Goal: Task Accomplishment & Management: Manage account settings

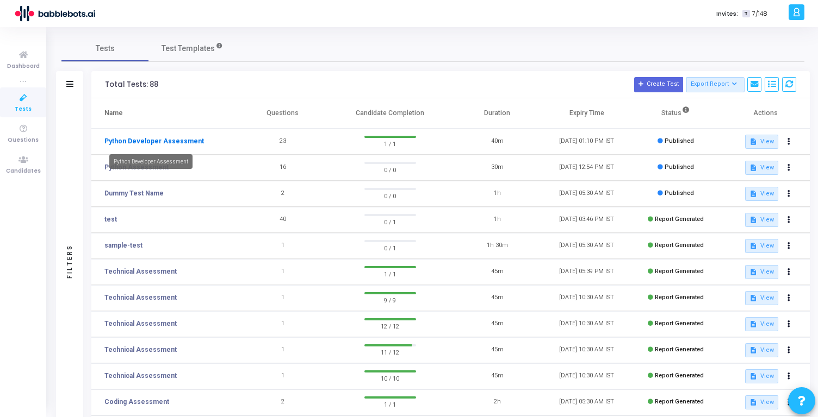
click at [175, 140] on link "Python Developer Assessment" at bounding box center [153, 141] width 99 height 10
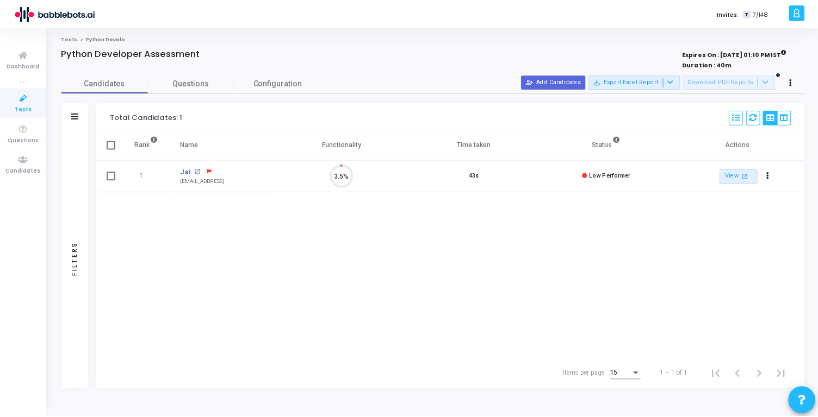
scroll to position [23, 28]
click at [774, 178] on button "Actions" at bounding box center [771, 176] width 15 height 15
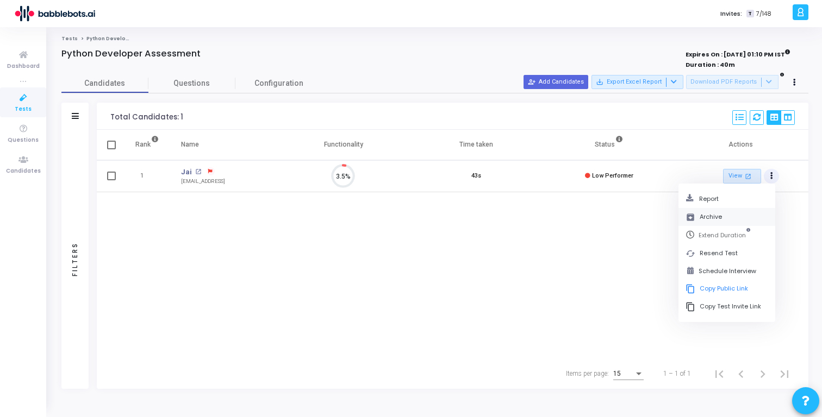
click at [730, 217] on button "archive Archive" at bounding box center [726, 217] width 97 height 18
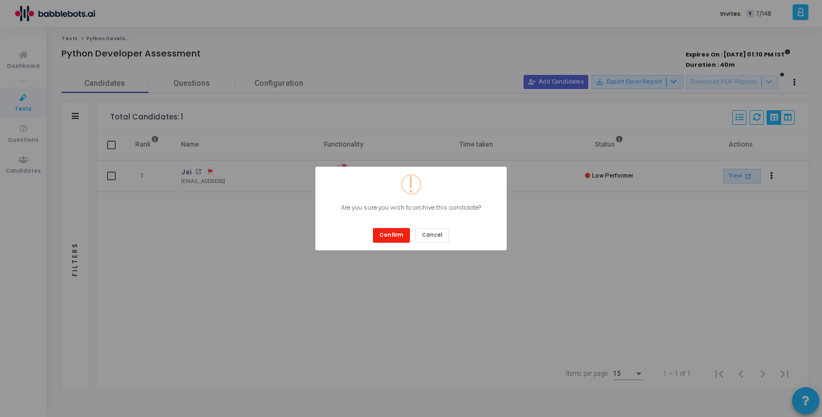
click at [405, 238] on button "Confirm" at bounding box center [391, 235] width 37 height 15
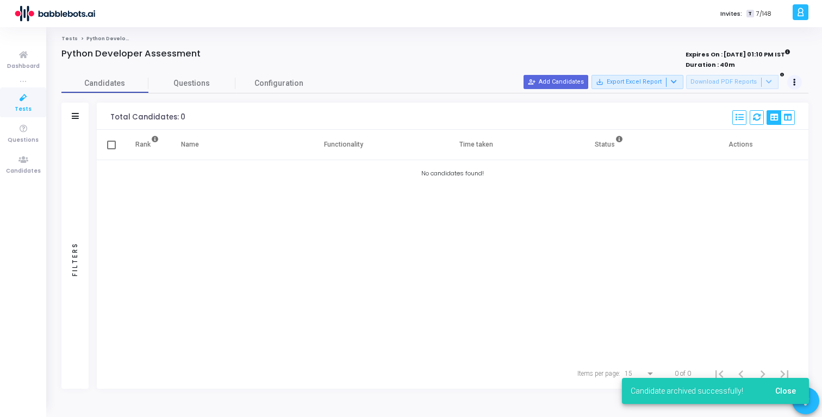
click at [791, 84] on button at bounding box center [794, 82] width 15 height 15
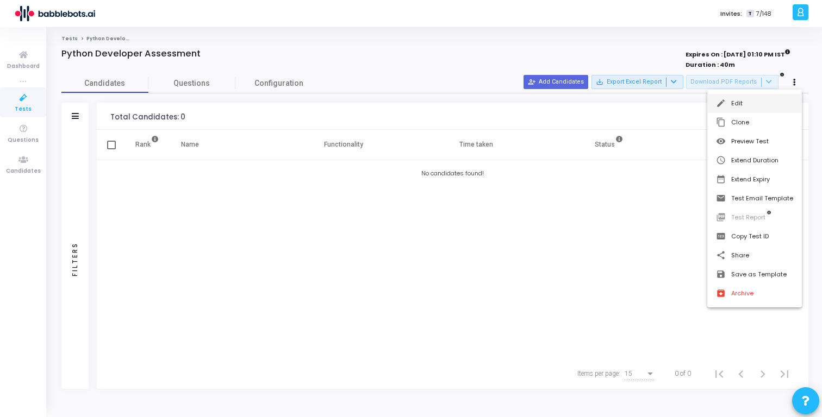
click at [747, 108] on button "edit Edit" at bounding box center [754, 103] width 95 height 19
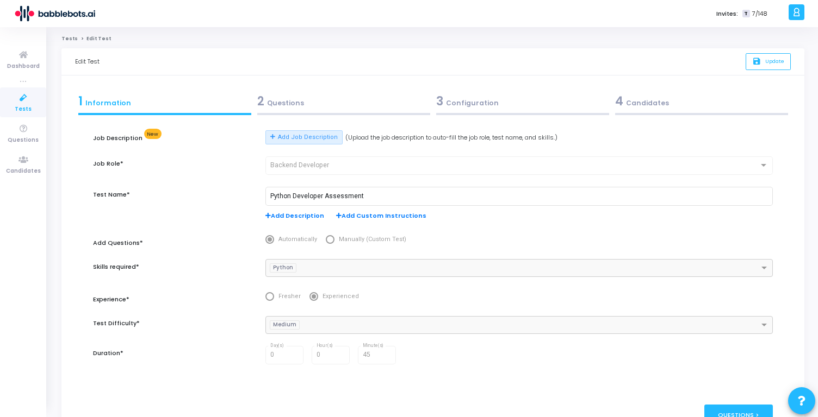
click at [298, 100] on div "2 Questions" at bounding box center [343, 101] width 173 height 18
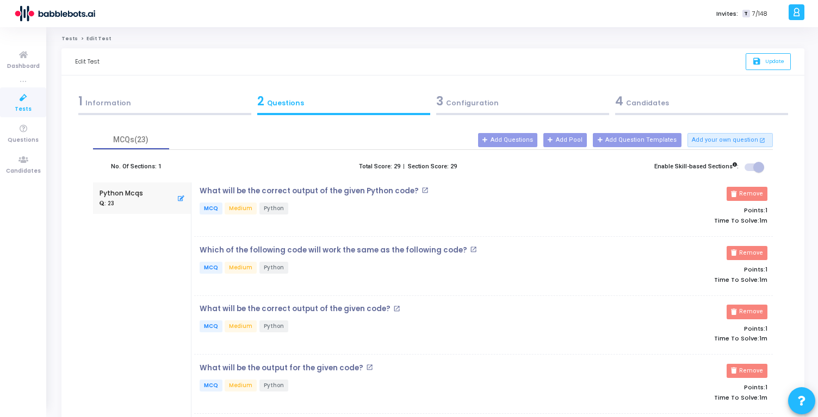
click at [458, 103] on div "3 Configuration" at bounding box center [522, 101] width 173 height 18
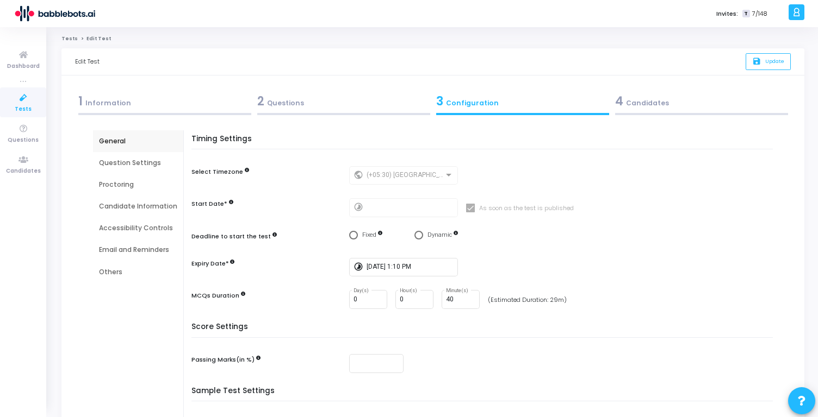
click at [127, 169] on div "Question Settings" at bounding box center [138, 163] width 90 height 22
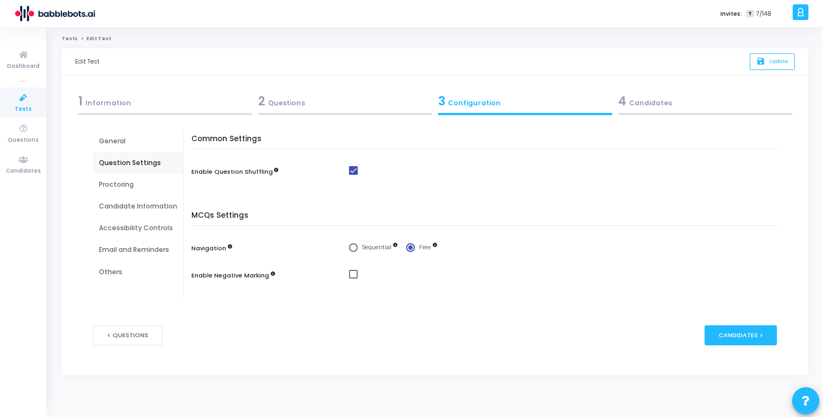
click at [122, 189] on div "Proctoring" at bounding box center [138, 185] width 78 height 10
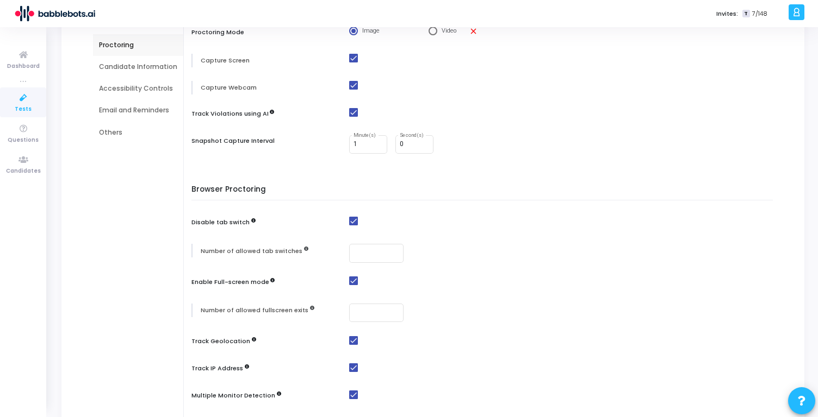
scroll to position [53, 0]
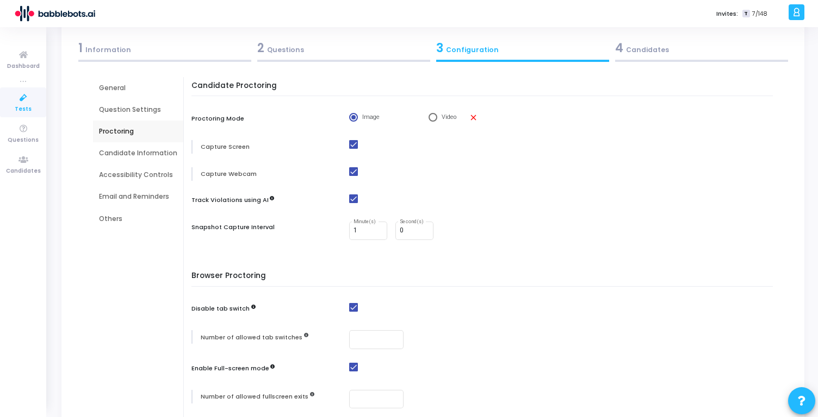
click at [158, 156] on div "Candidate Information" at bounding box center [138, 153] width 78 height 10
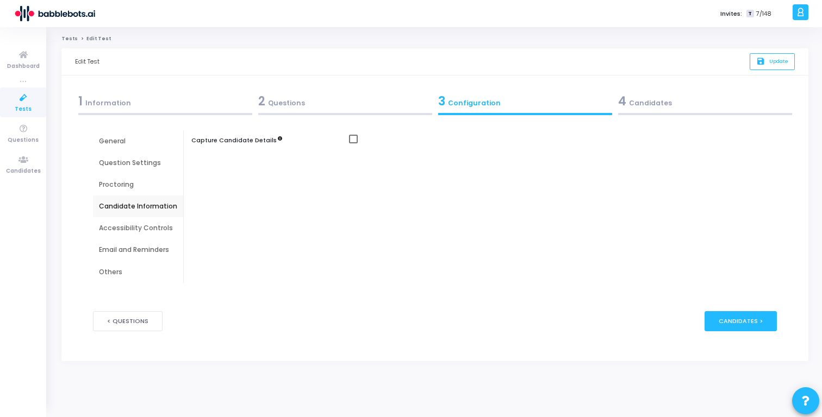
click at [144, 227] on div "Accessibility Controls" at bounding box center [138, 228] width 78 height 10
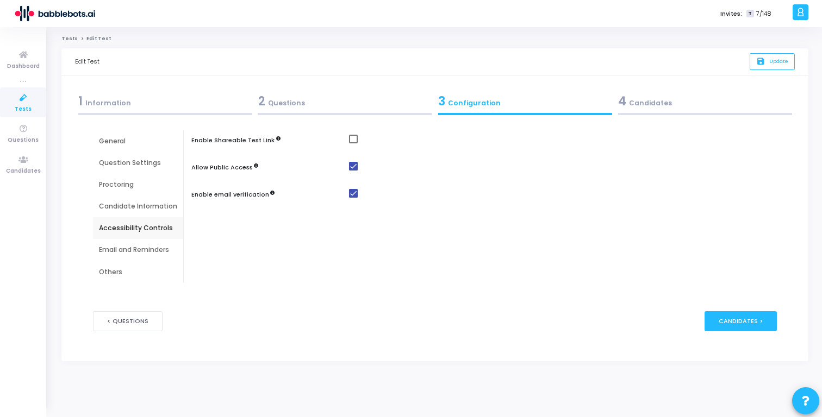
click at [143, 251] on div "Email and Reminders" at bounding box center [138, 250] width 78 height 10
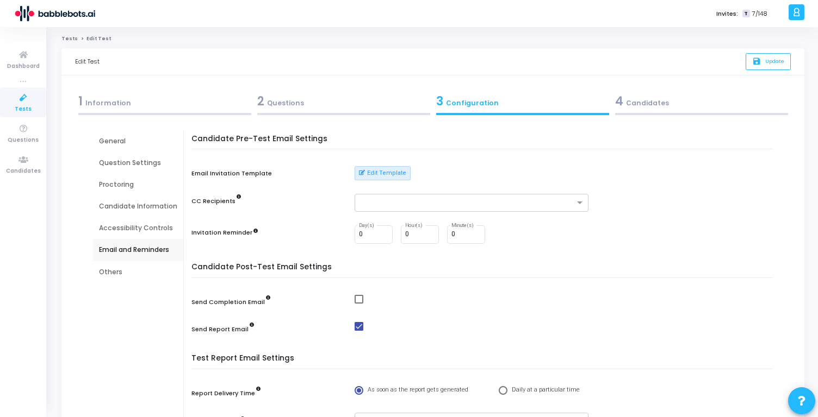
click at [127, 145] on div "General" at bounding box center [138, 141] width 78 height 10
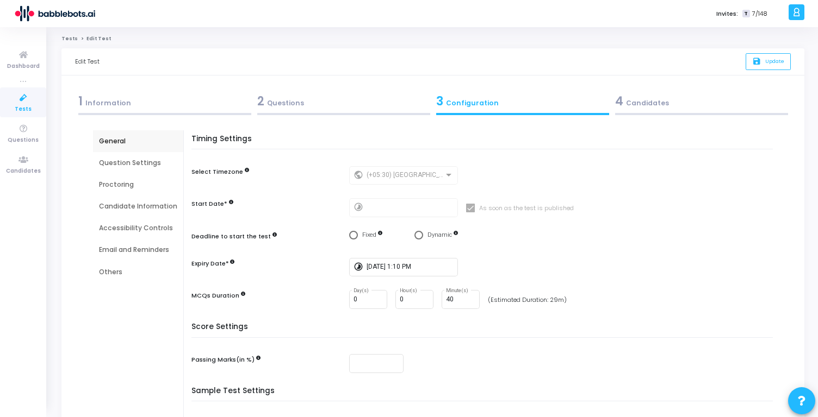
click at [127, 161] on div "Question Settings" at bounding box center [138, 163] width 78 height 10
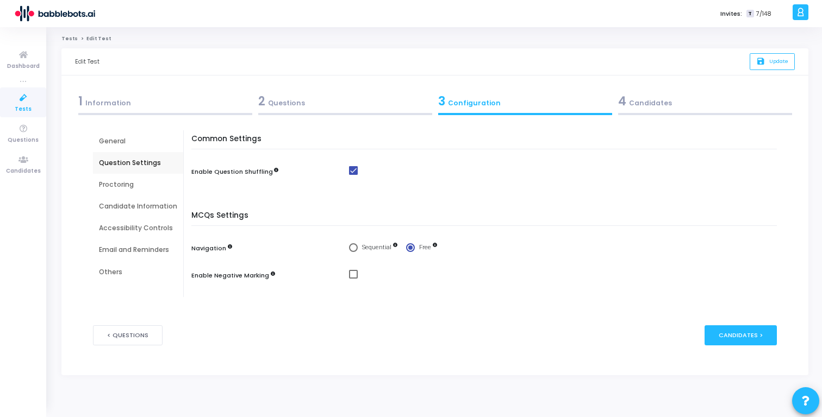
click at [122, 146] on div "General" at bounding box center [138, 141] width 78 height 10
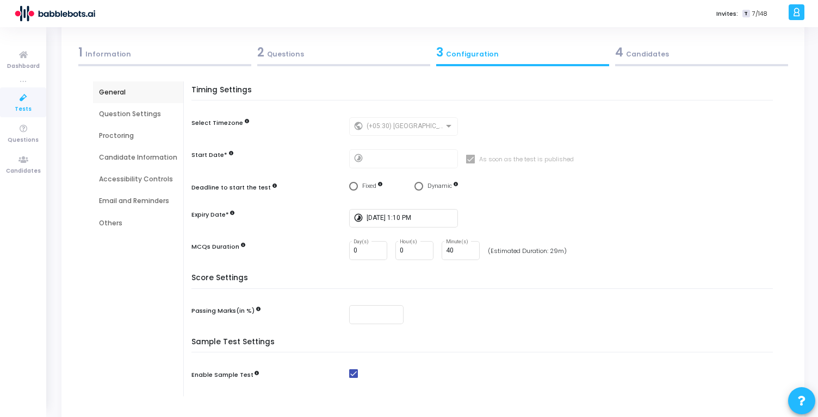
scroll to position [41, 0]
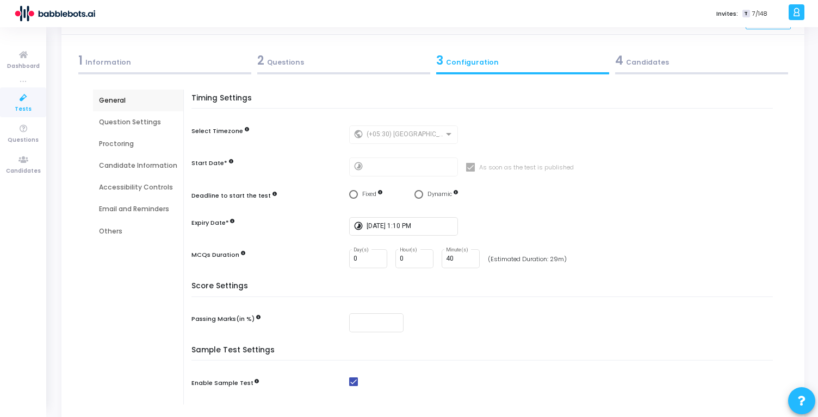
click at [158, 185] on div "Accessibility Controls" at bounding box center [138, 188] width 78 height 10
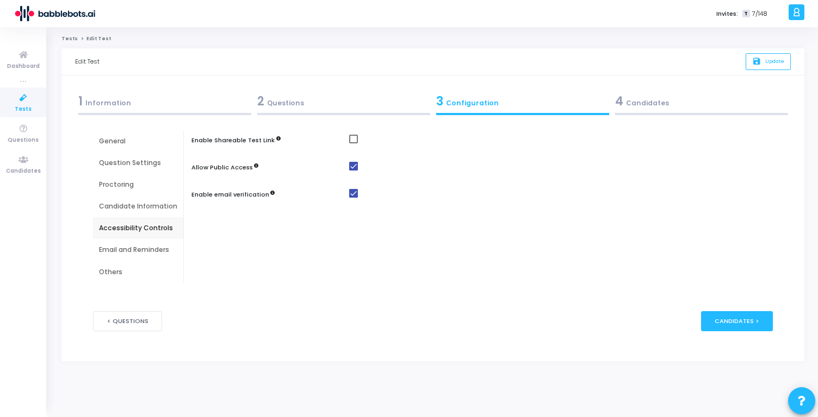
scroll to position [0, 0]
click at [142, 248] on div "Email and Reminders" at bounding box center [138, 250] width 78 height 10
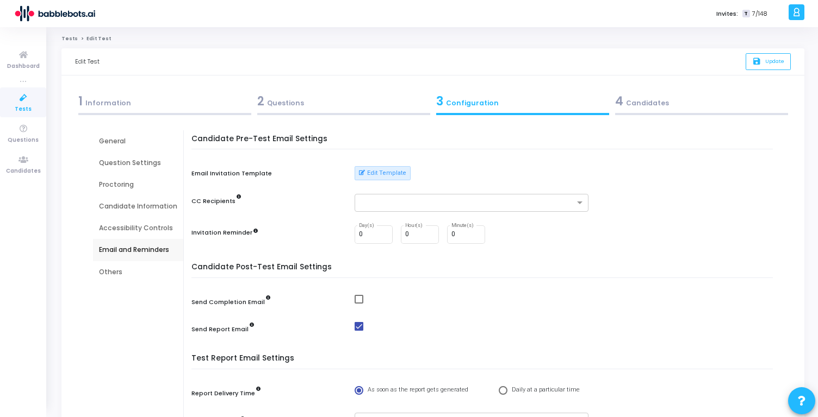
click at [132, 266] on div "Others" at bounding box center [138, 272] width 90 height 22
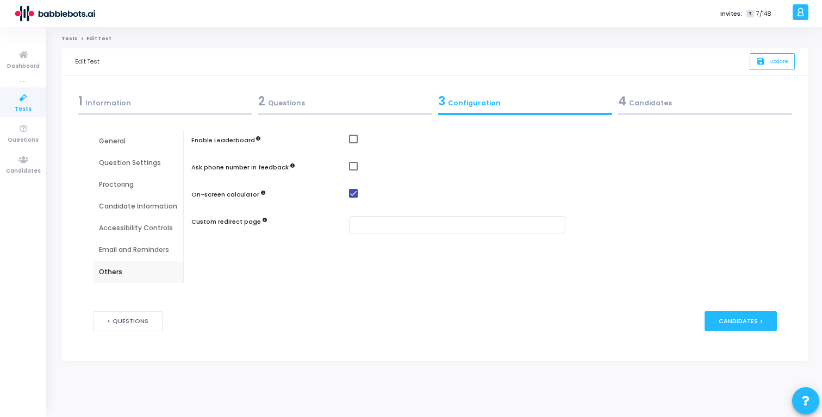
click at [133, 138] on div "General" at bounding box center [138, 141] width 78 height 10
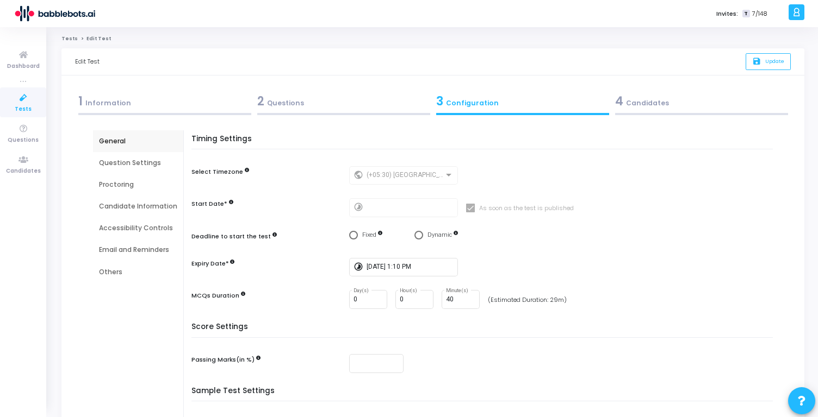
click at [300, 109] on div "2 Questions" at bounding box center [343, 101] width 173 height 18
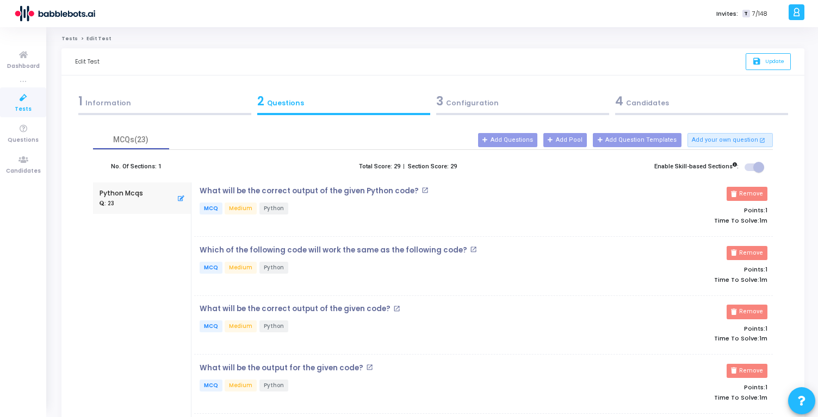
click at [153, 99] on div "1 Information" at bounding box center [164, 101] width 173 height 18
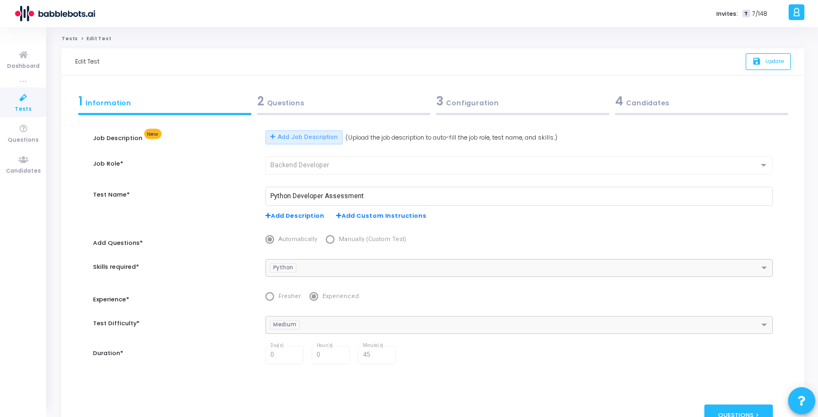
scroll to position [58, 0]
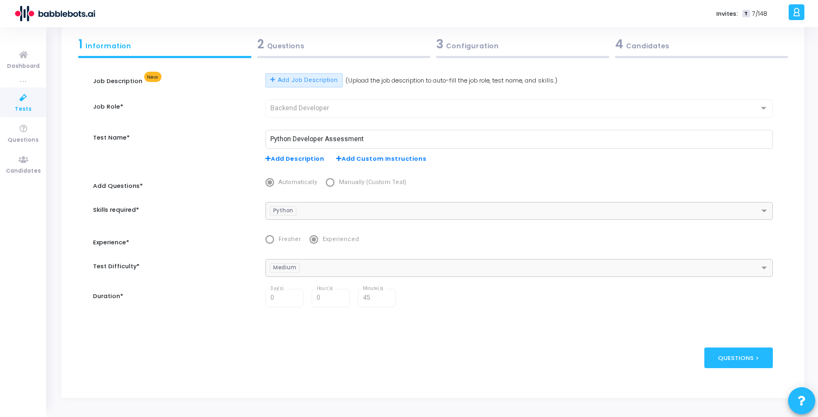
click at [641, 48] on div "4 Candidates" at bounding box center [701, 44] width 173 height 18
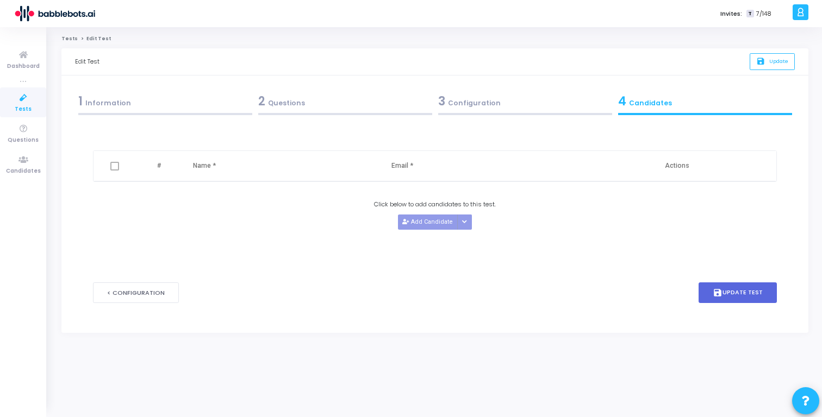
click at [267, 102] on div "2 Questions" at bounding box center [345, 101] width 174 height 18
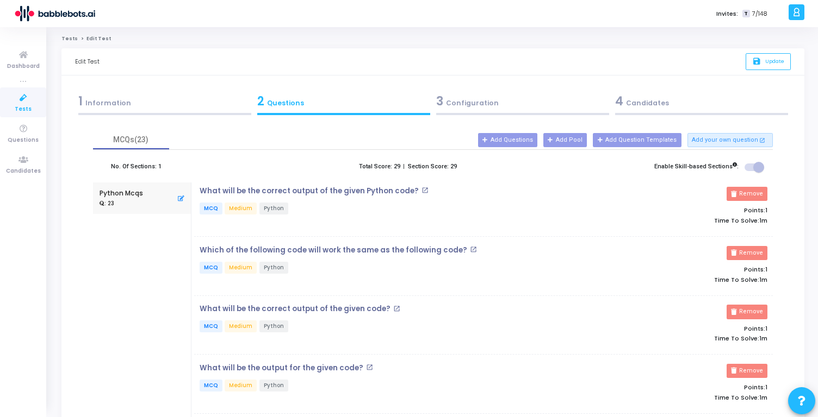
click at [183, 105] on div "1 Information" at bounding box center [164, 101] width 173 height 18
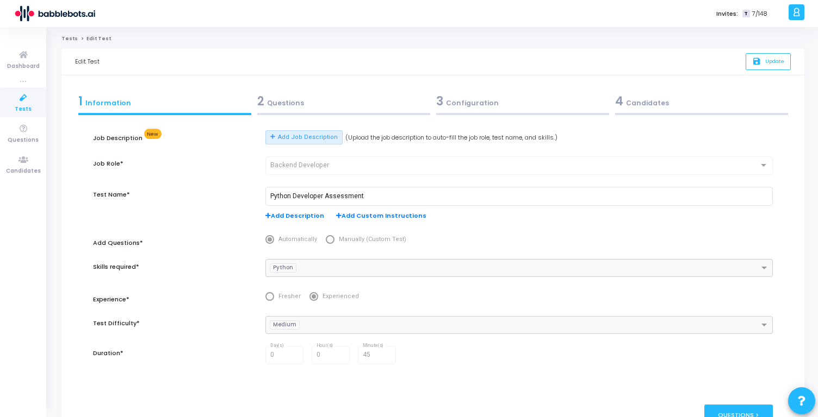
click at [37, 99] on link "Tests" at bounding box center [23, 103] width 46 height 30
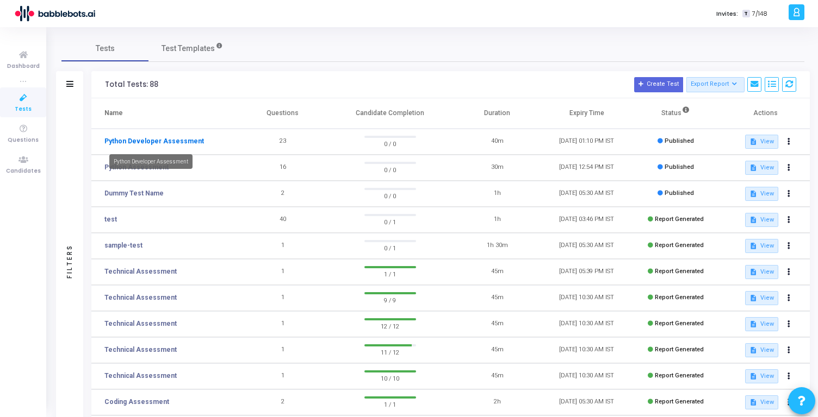
click at [152, 136] on link "Python Developer Assessment" at bounding box center [153, 141] width 99 height 10
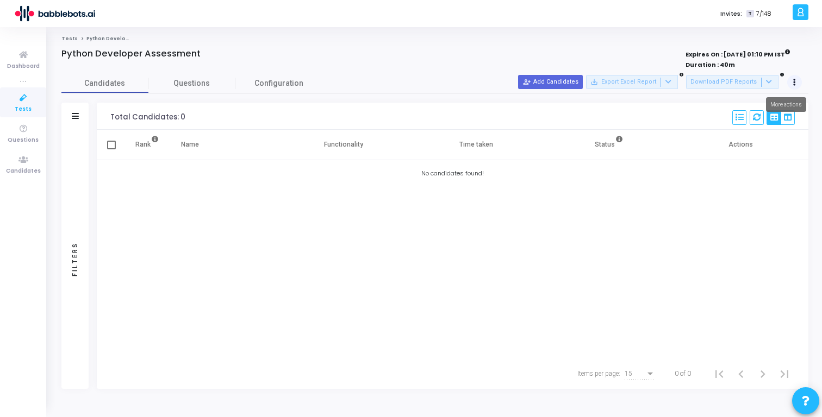
click at [792, 78] on button at bounding box center [794, 82] width 15 height 15
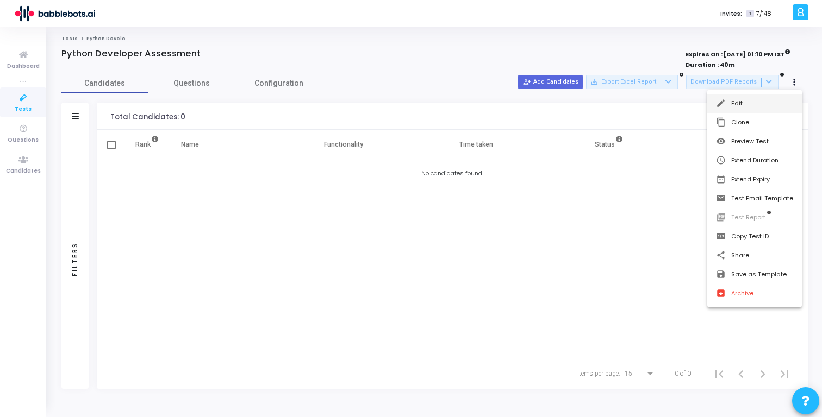
click at [765, 107] on button "edit Edit" at bounding box center [754, 103] width 95 height 19
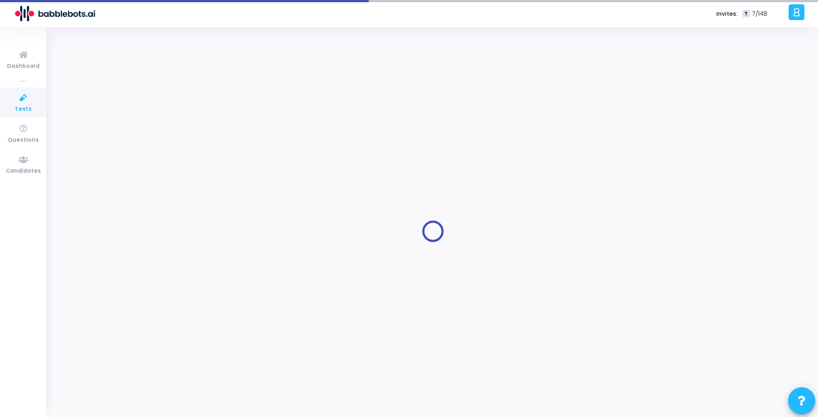
type input "Python Developer Assessment"
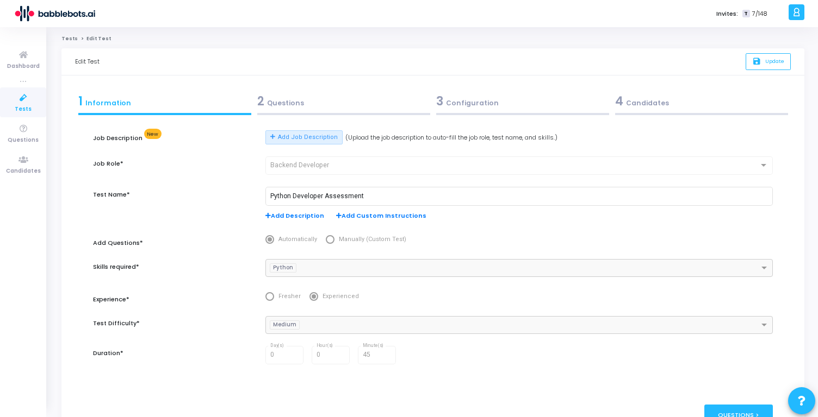
click at [286, 101] on div "2 Questions" at bounding box center [343, 101] width 173 height 18
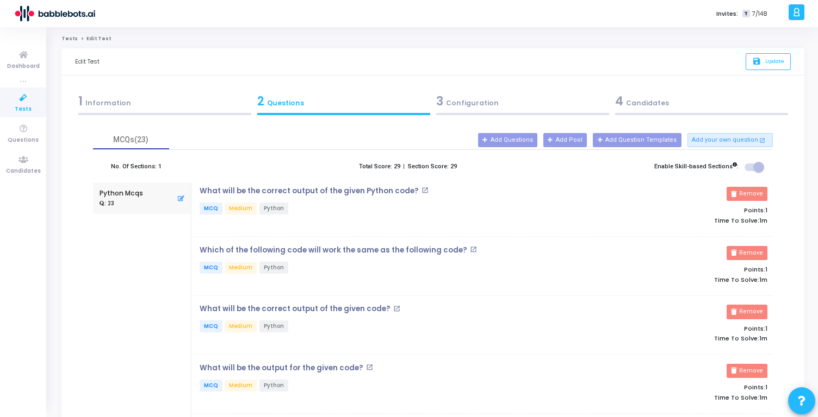
click at [463, 100] on div "3 Configuration" at bounding box center [522, 101] width 173 height 18
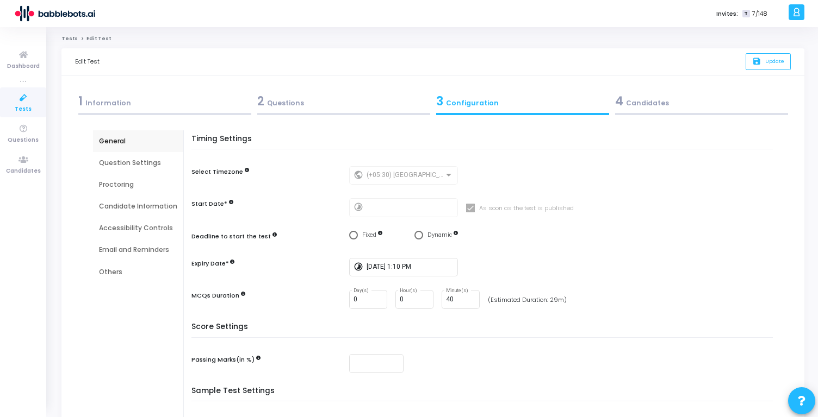
click at [147, 208] on div "Candidate Information" at bounding box center [138, 207] width 78 height 10
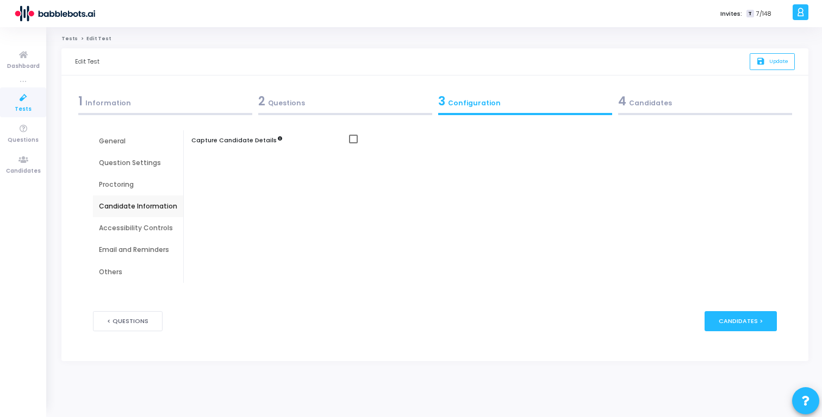
click at [134, 223] on div "Accessibility Controls" at bounding box center [138, 228] width 78 height 10
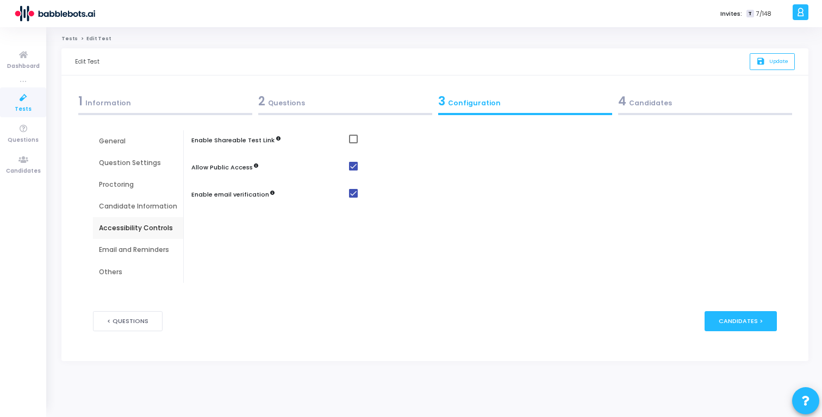
click at [127, 190] on div "Proctoring" at bounding box center [138, 185] width 90 height 22
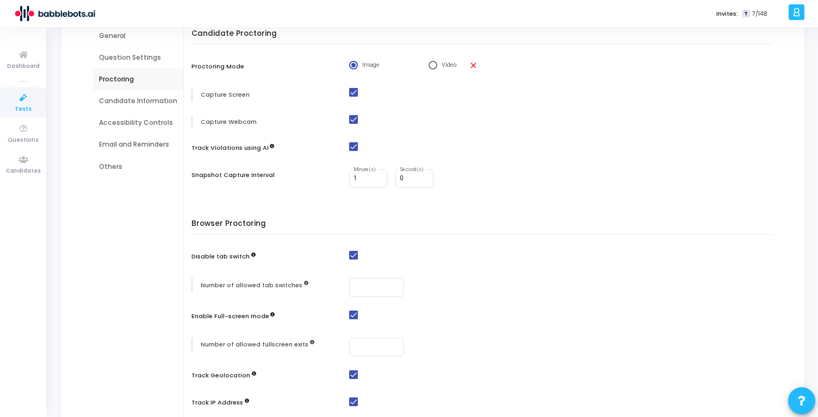
scroll to position [70, 0]
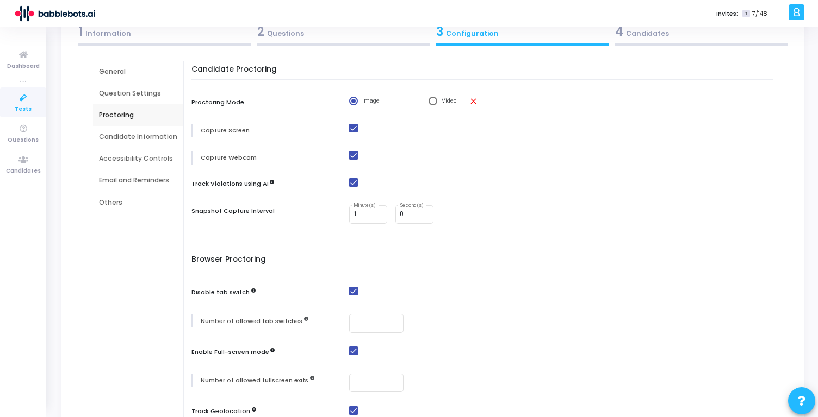
click at [126, 103] on div "Question Settings" at bounding box center [138, 94] width 90 height 22
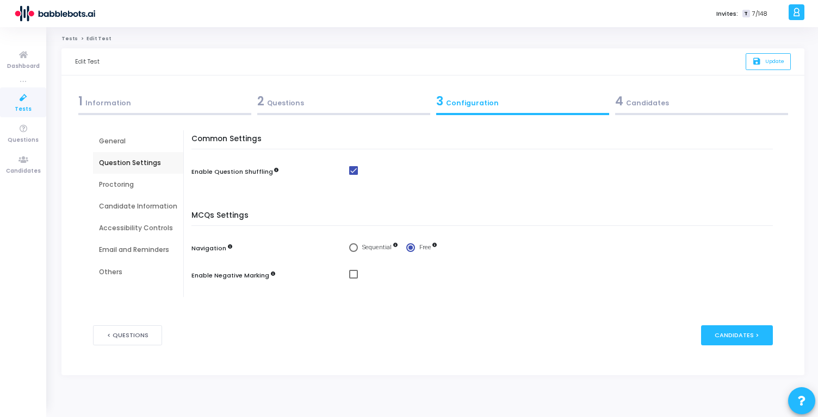
scroll to position [0, 0]
click at [127, 203] on div "Candidate Information" at bounding box center [138, 207] width 78 height 10
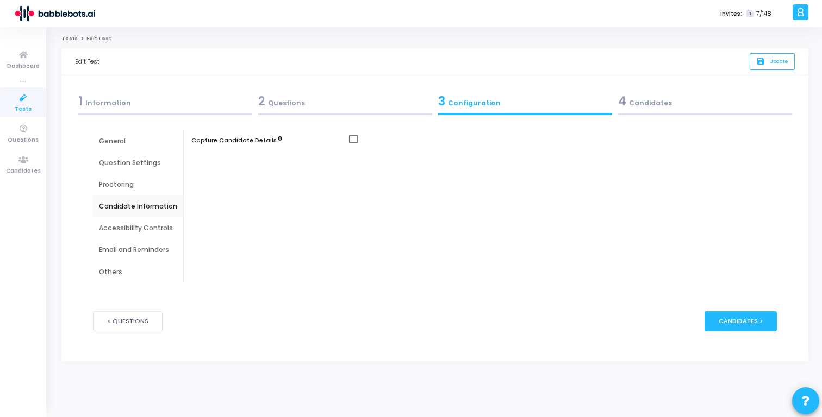
click at [139, 222] on div "Accessibility Controls" at bounding box center [138, 228] width 90 height 22
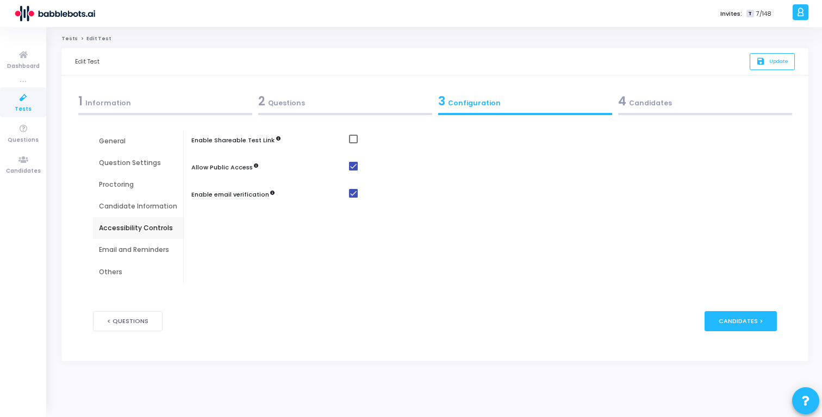
click at [128, 145] on div "General" at bounding box center [138, 141] width 78 height 10
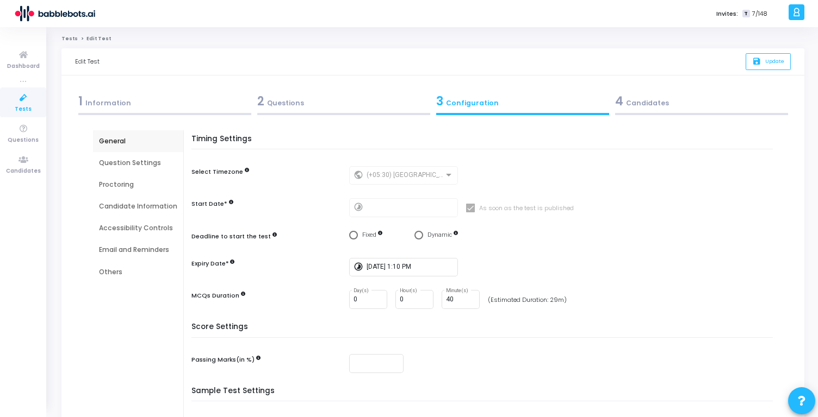
click at [142, 259] on div "Email and Reminders" at bounding box center [138, 250] width 90 height 22
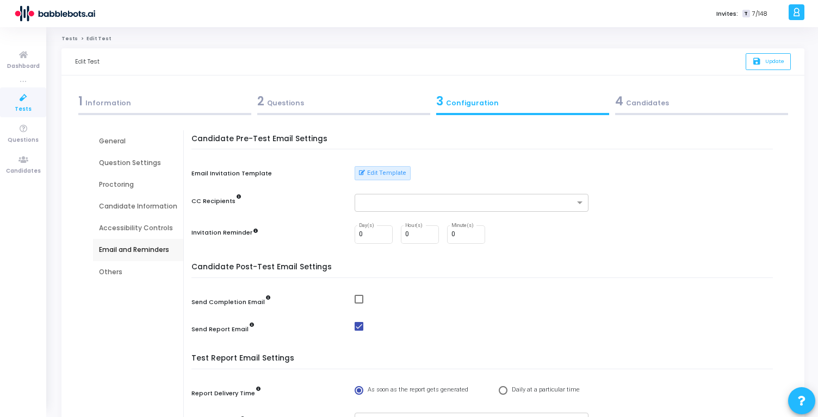
click at [123, 268] on div "Others" at bounding box center [138, 272] width 78 height 10
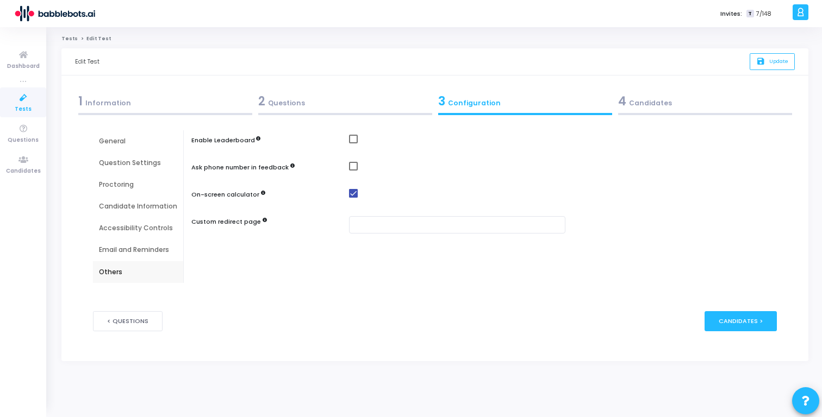
click at [139, 248] on div "Email and Reminders" at bounding box center [138, 250] width 78 height 10
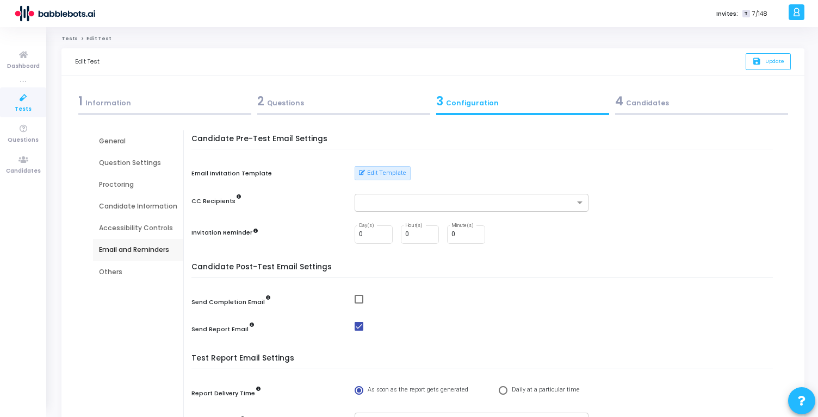
click at [145, 230] on div "Accessibility Controls" at bounding box center [138, 228] width 78 height 10
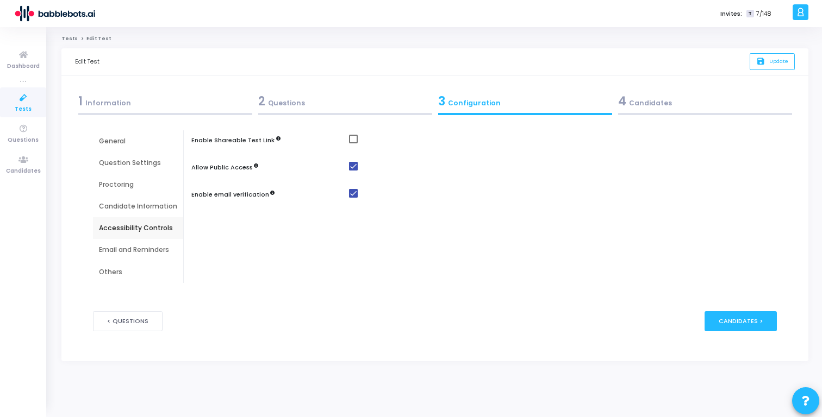
click at [145, 199] on div "Candidate Information" at bounding box center [138, 207] width 90 height 22
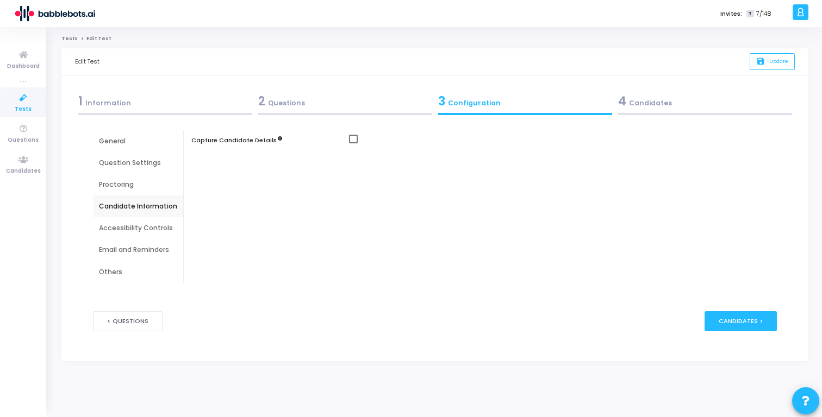
click at [134, 187] on div "Proctoring" at bounding box center [138, 185] width 78 height 10
